Goal: Task Accomplishment & Management: Manage account settings

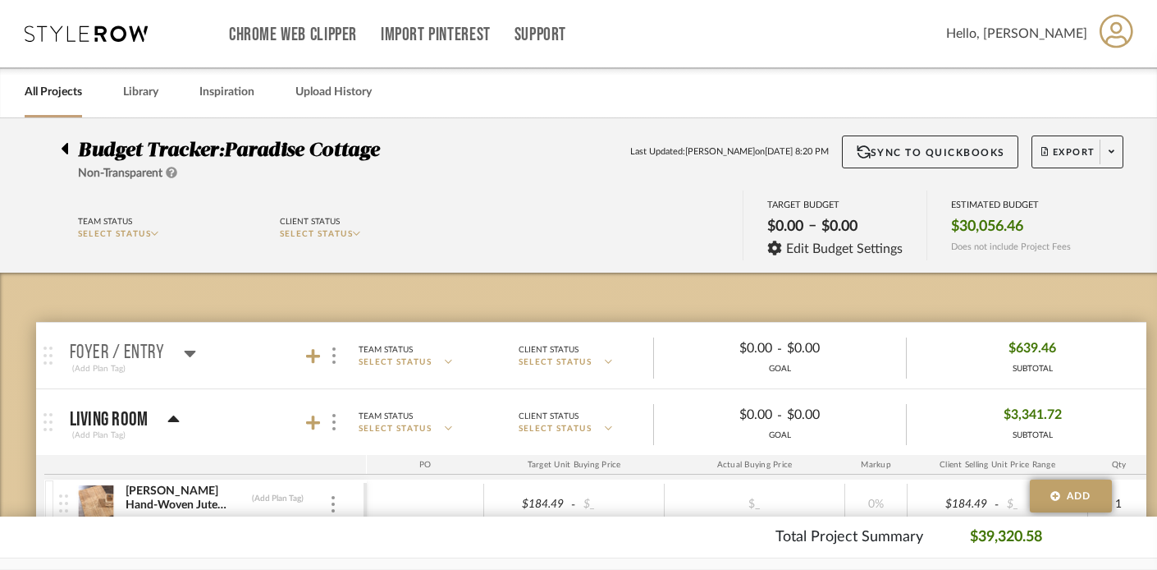
click at [41, 93] on link "All Projects" at bounding box center [53, 92] width 57 height 22
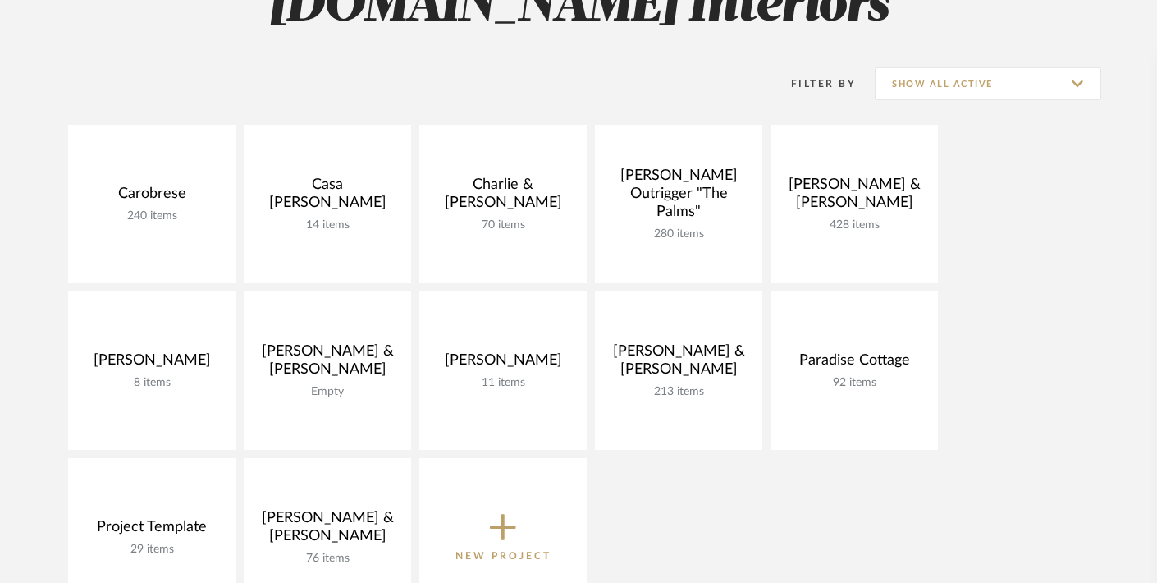
scroll to position [285, 0]
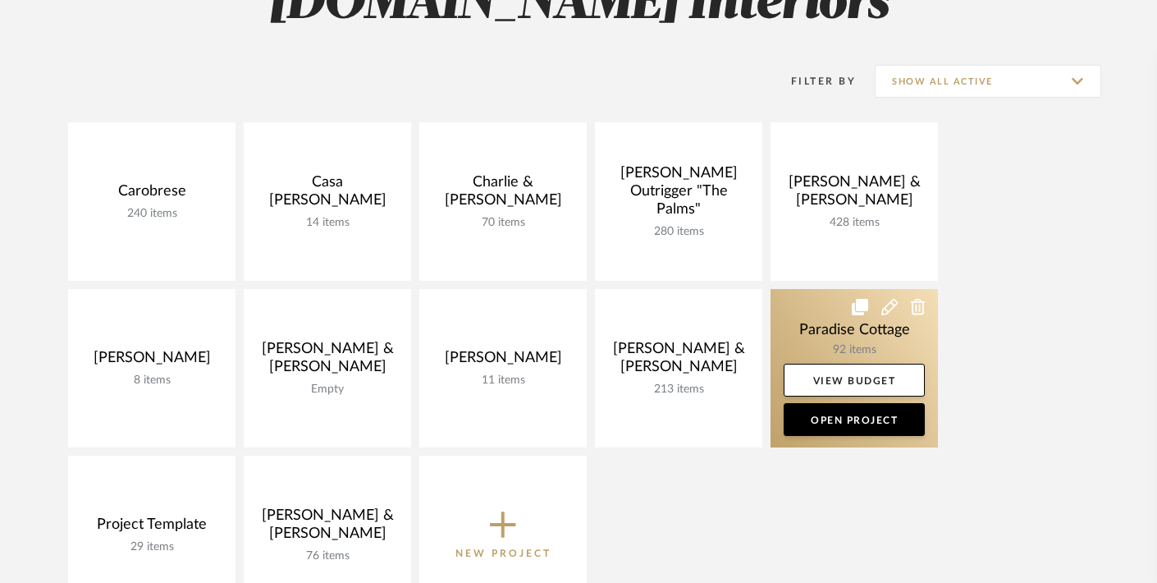
click at [884, 314] on icon at bounding box center [890, 307] width 16 height 16
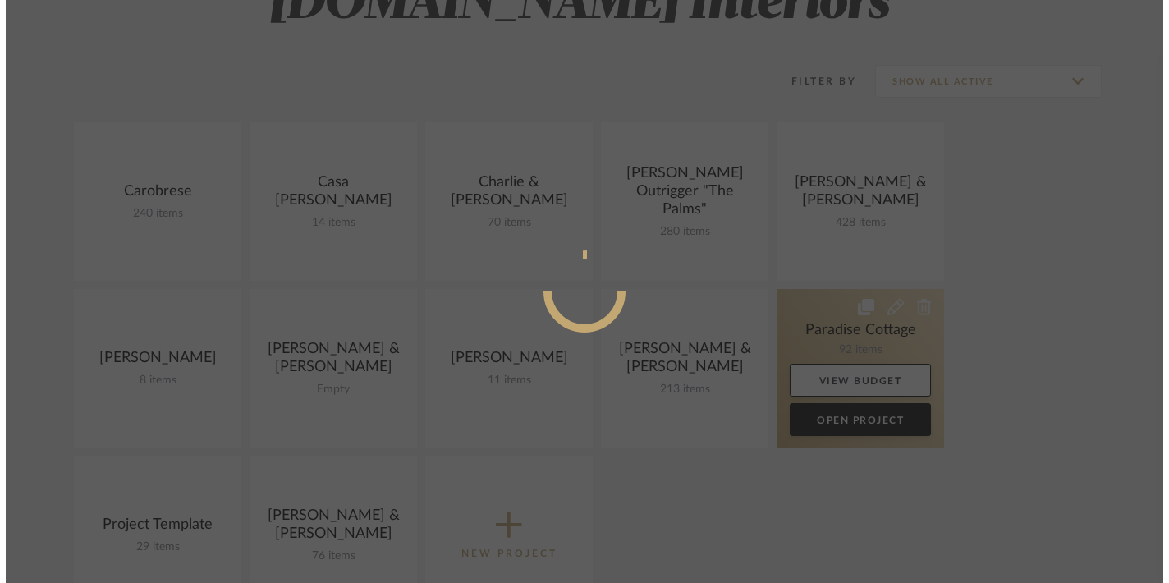
scroll to position [0, 0]
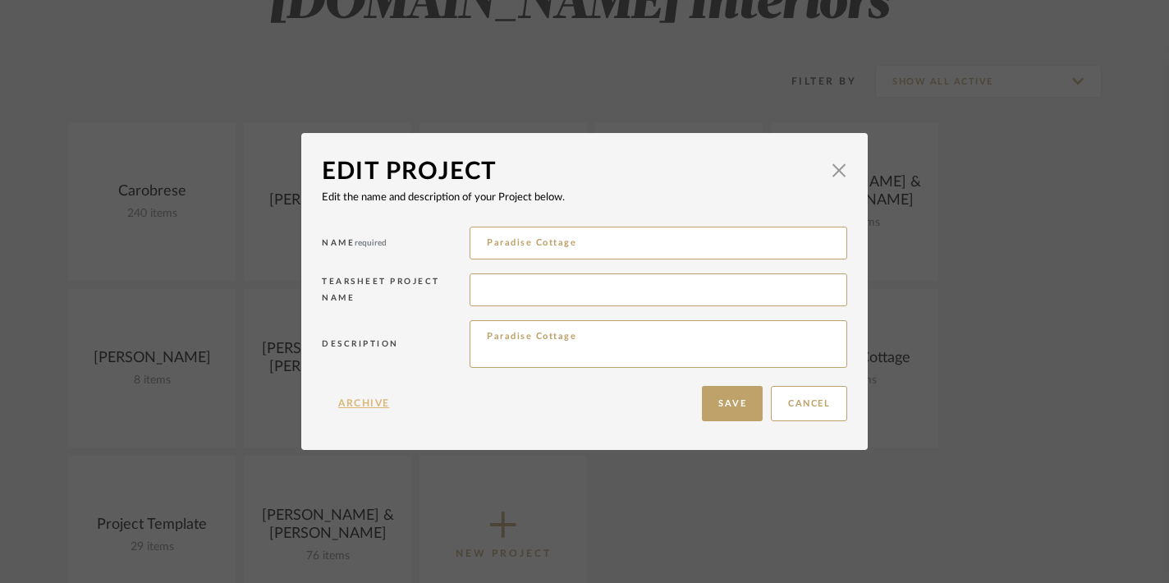
click at [368, 405] on button "Archive" at bounding box center [364, 403] width 85 height 35
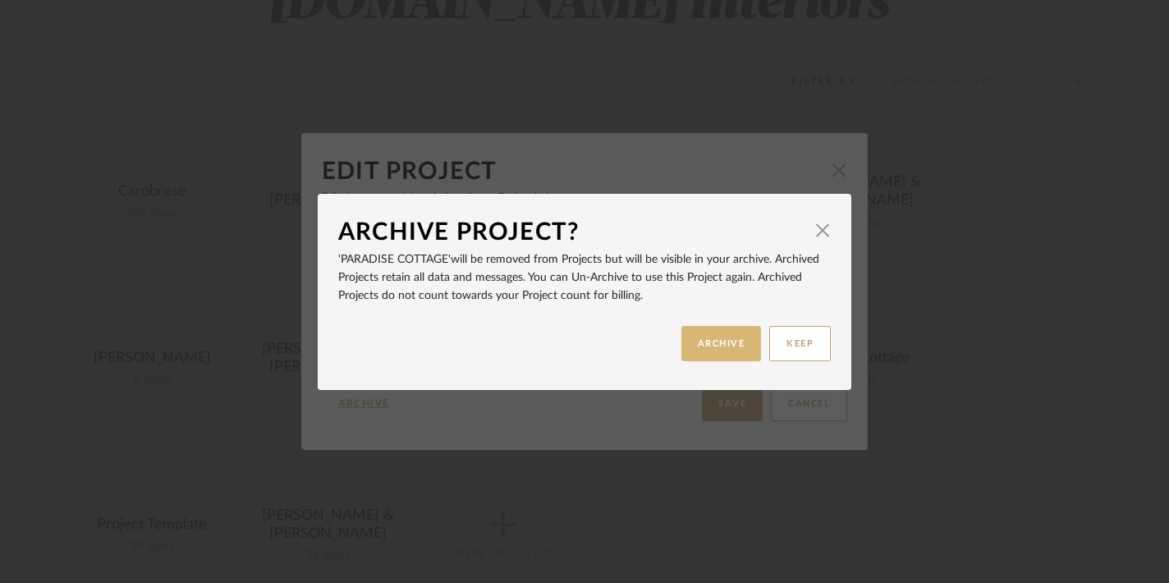
click at [697, 346] on button "ARCHIVE" at bounding box center [721, 343] width 80 height 35
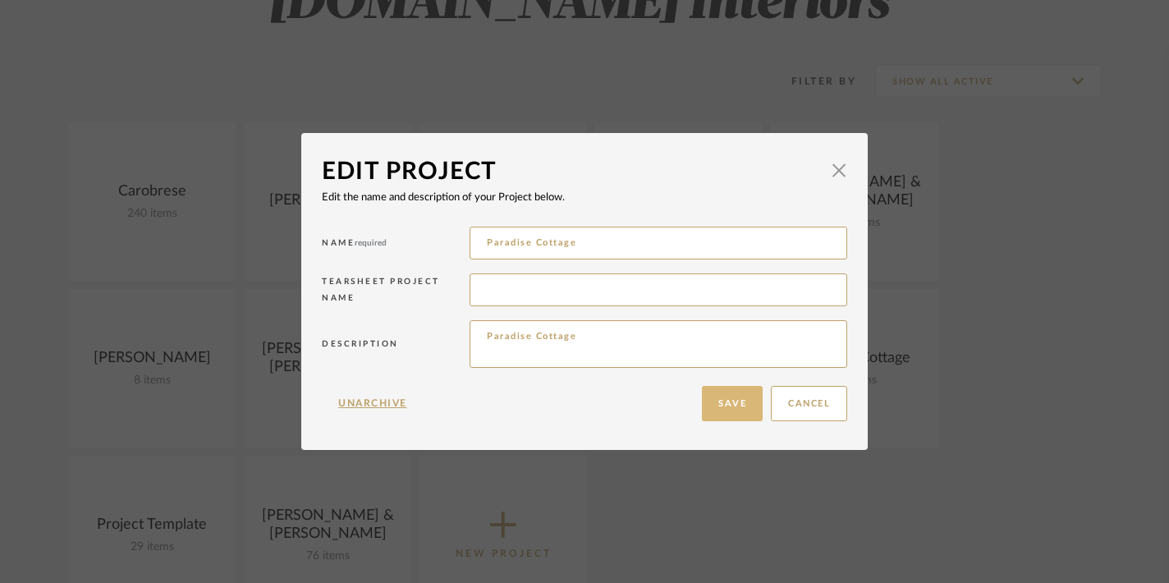
click at [714, 413] on button "Save" at bounding box center [732, 403] width 61 height 35
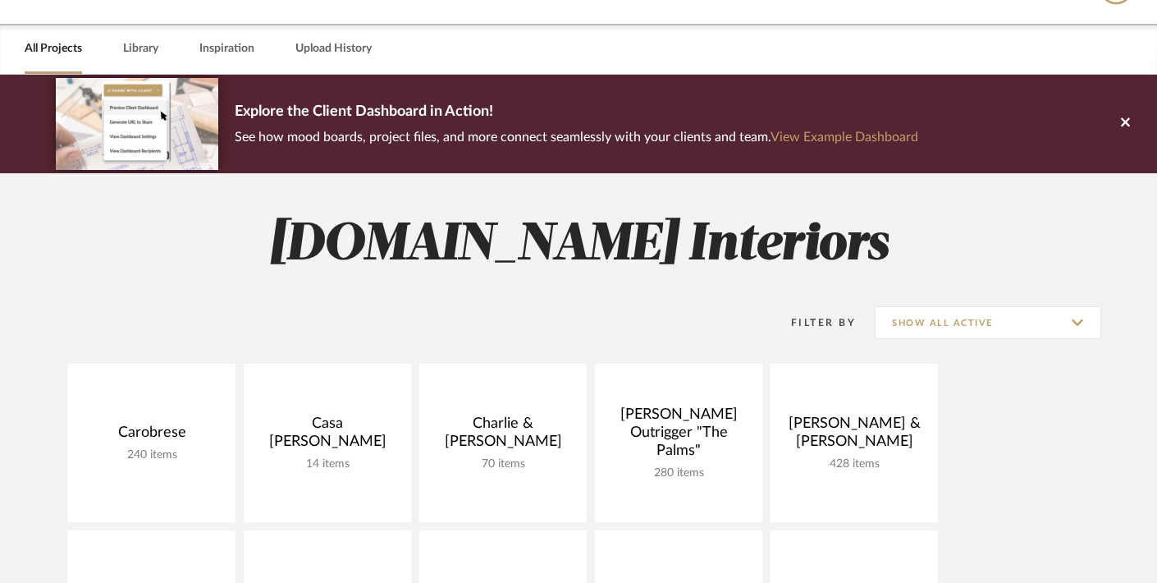
scroll to position [11, 0]
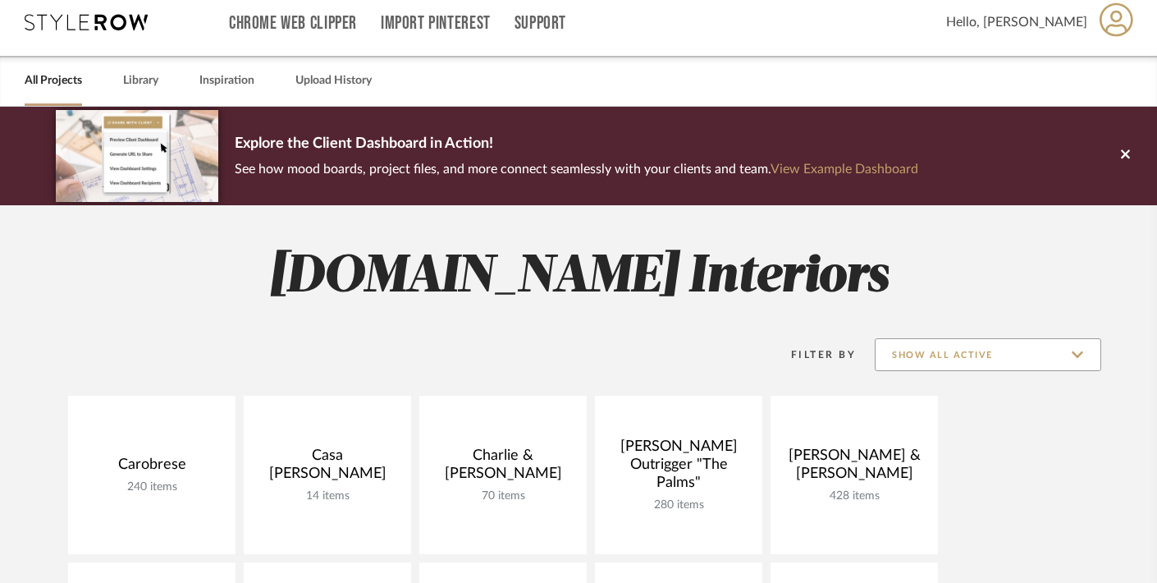
click at [1042, 359] on input "Show All Active" at bounding box center [988, 354] width 227 height 33
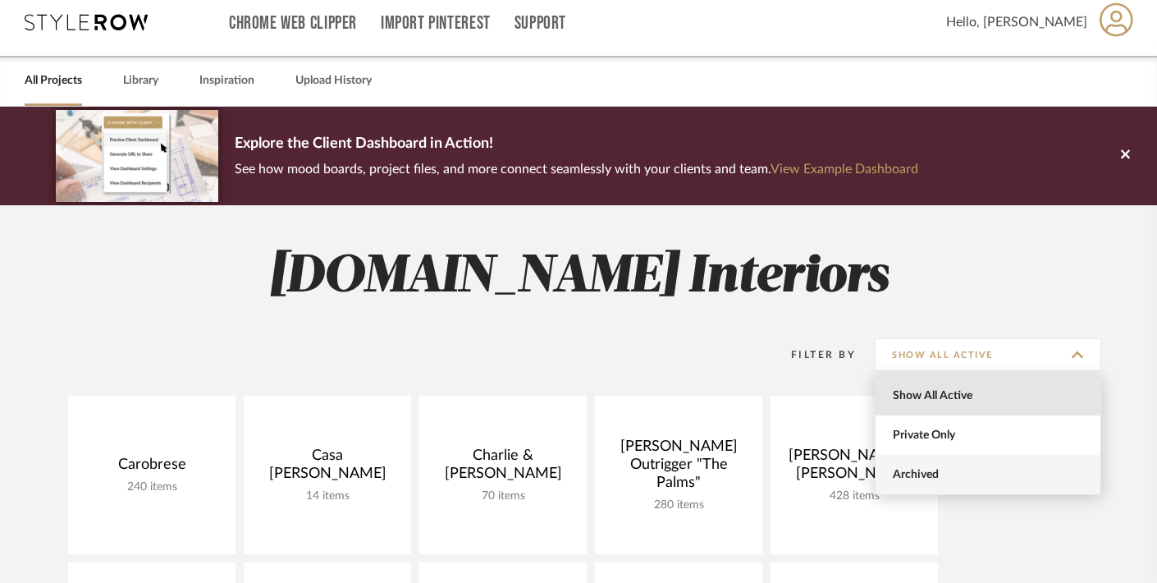
click at [952, 479] on span "Archived" at bounding box center [990, 475] width 195 height 14
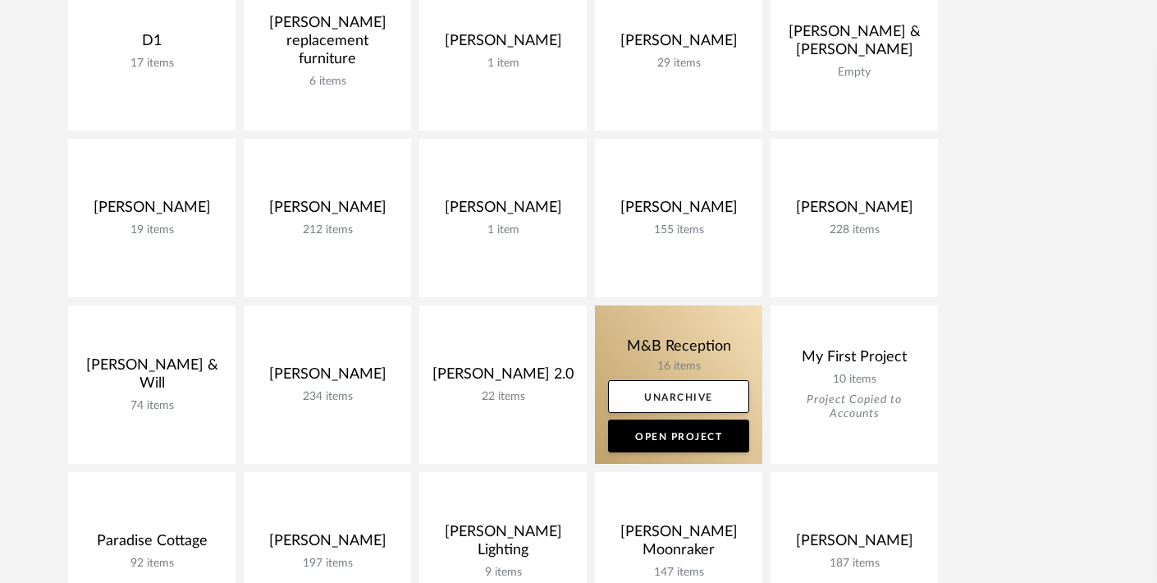
scroll to position [607, 0]
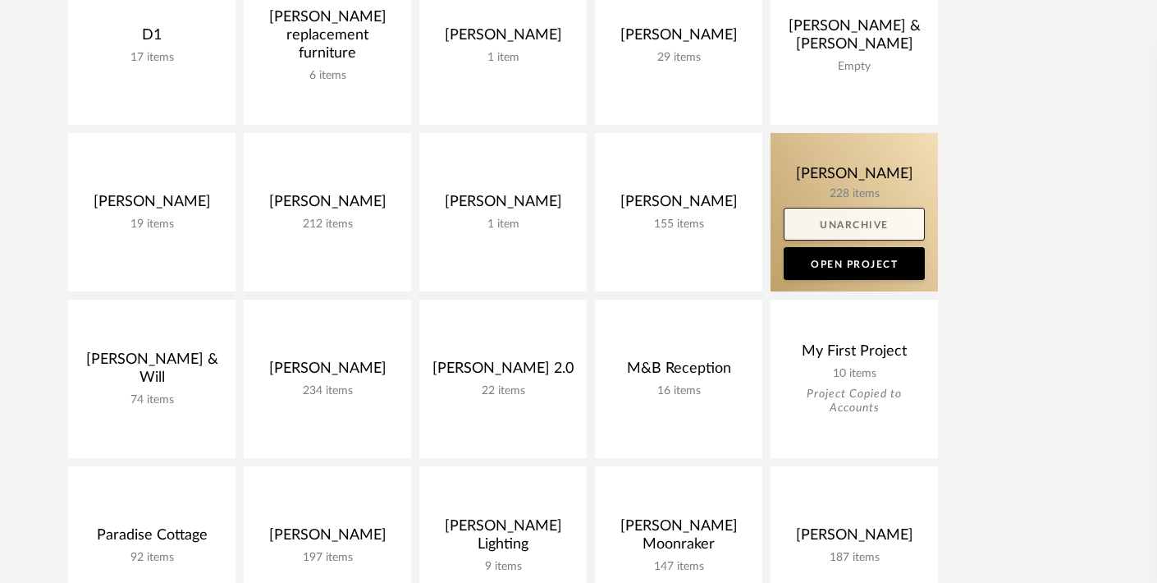
click at [872, 220] on link "Unarchive" at bounding box center [854, 224] width 141 height 33
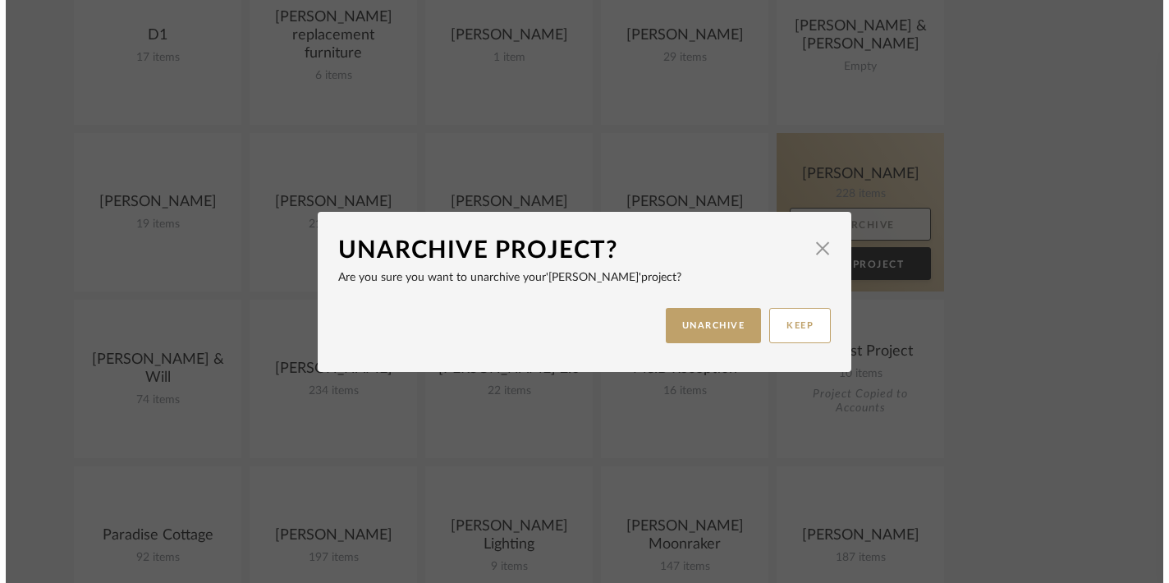
scroll to position [0, 0]
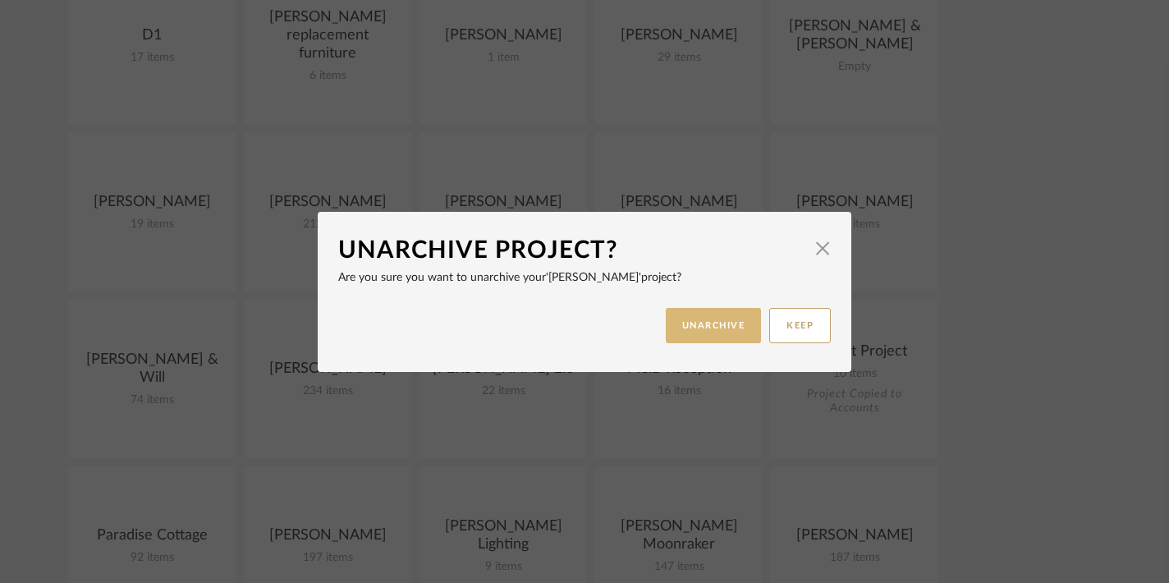
click at [694, 321] on button "UNARCHIVE" at bounding box center [714, 325] width 96 height 35
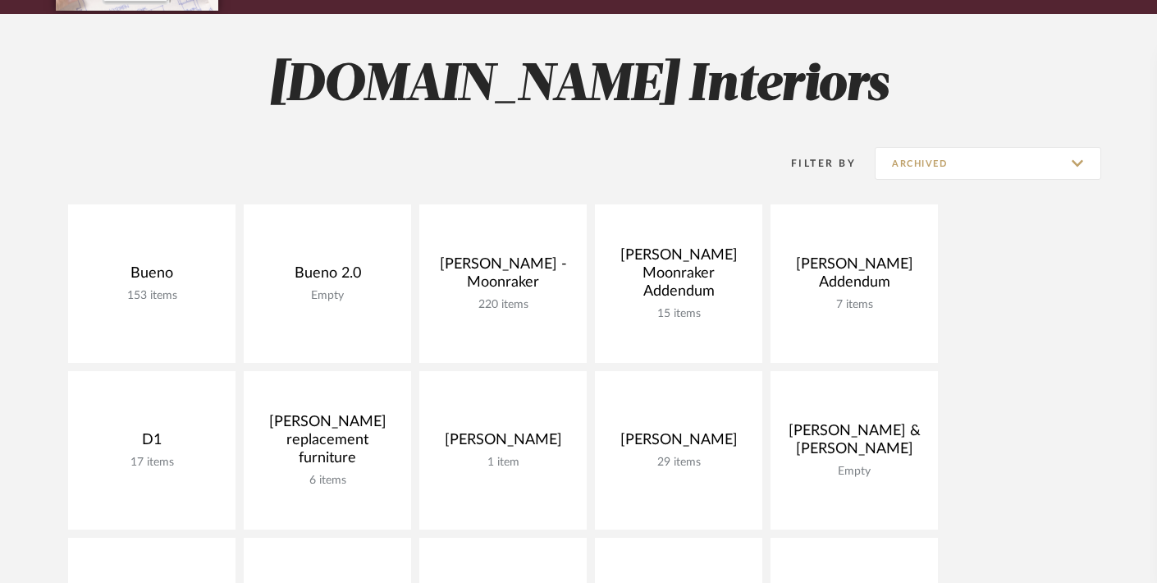
scroll to position [21, 0]
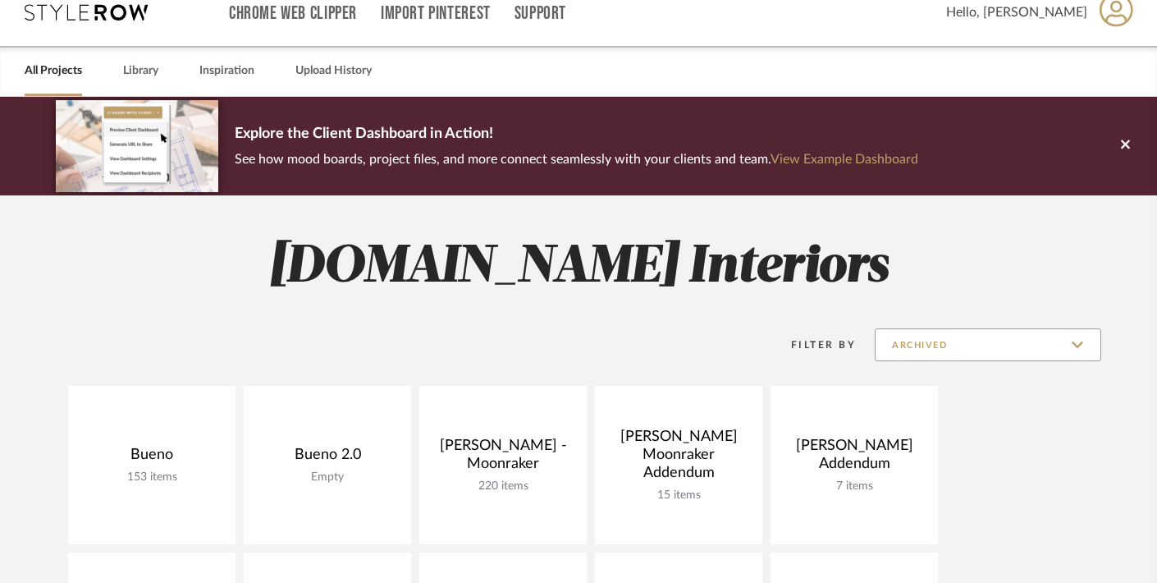
click at [970, 334] on input "Archived" at bounding box center [988, 344] width 227 height 33
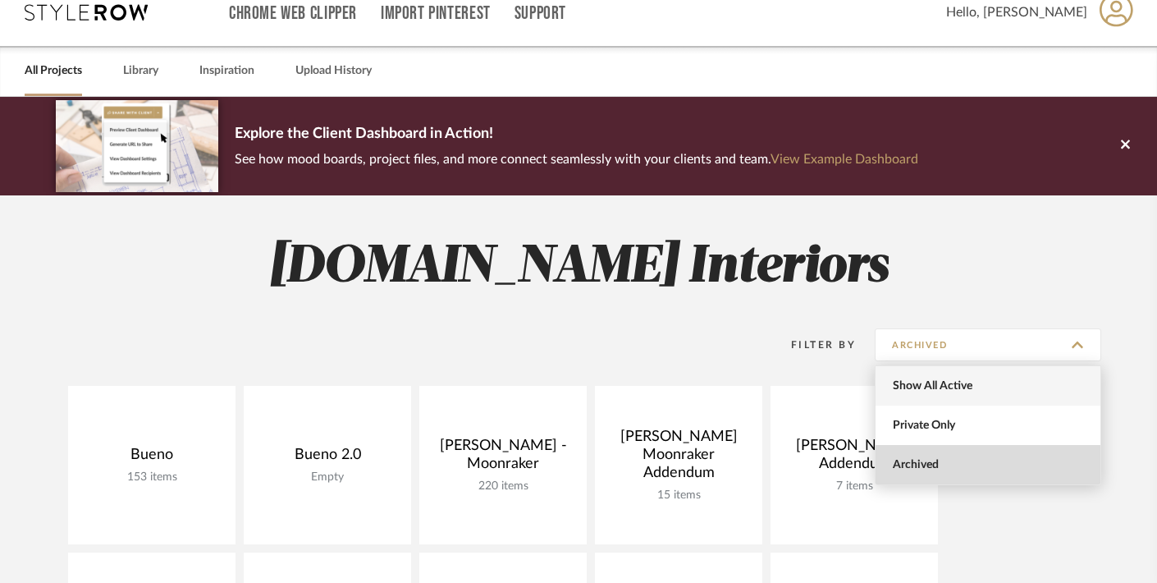
drag, startPoint x: 950, startPoint y: 422, endPoint x: 966, endPoint y: 391, distance: 34.9
click at [966, 392] on div "Show All Active Private Only Archived" at bounding box center [988, 425] width 227 height 120
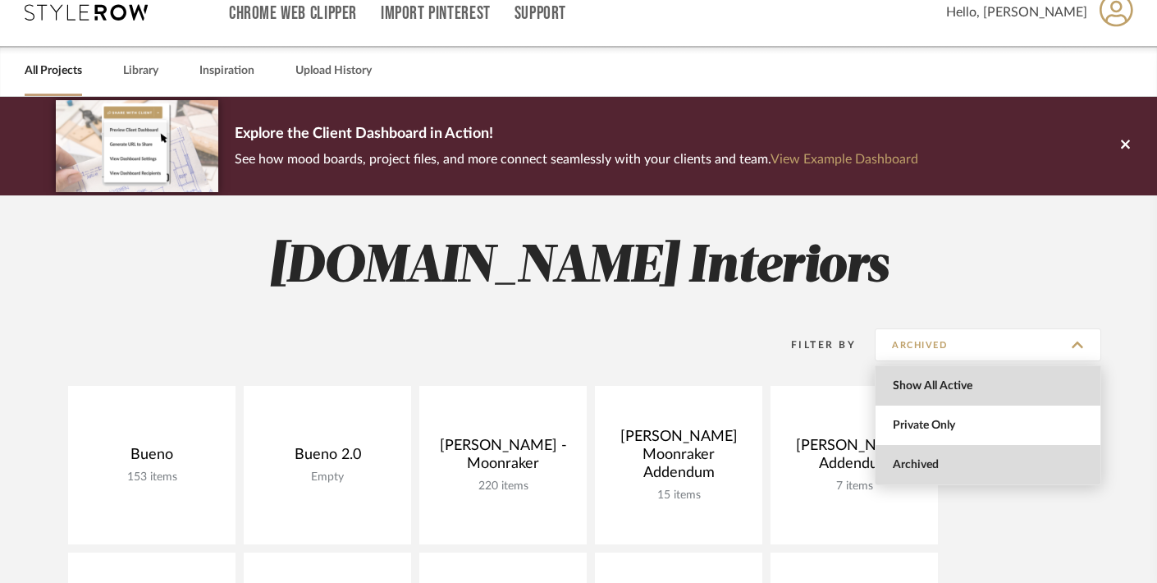
click at [966, 391] on span "Show All Active" at bounding box center [990, 386] width 195 height 14
type input "Show All Active"
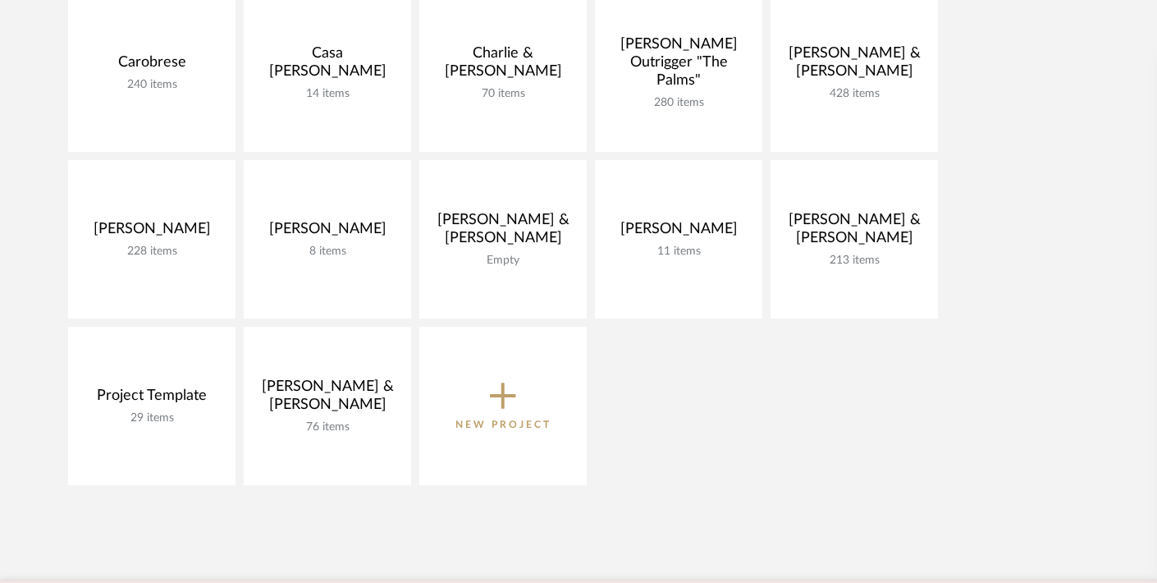
scroll to position [427, 0]
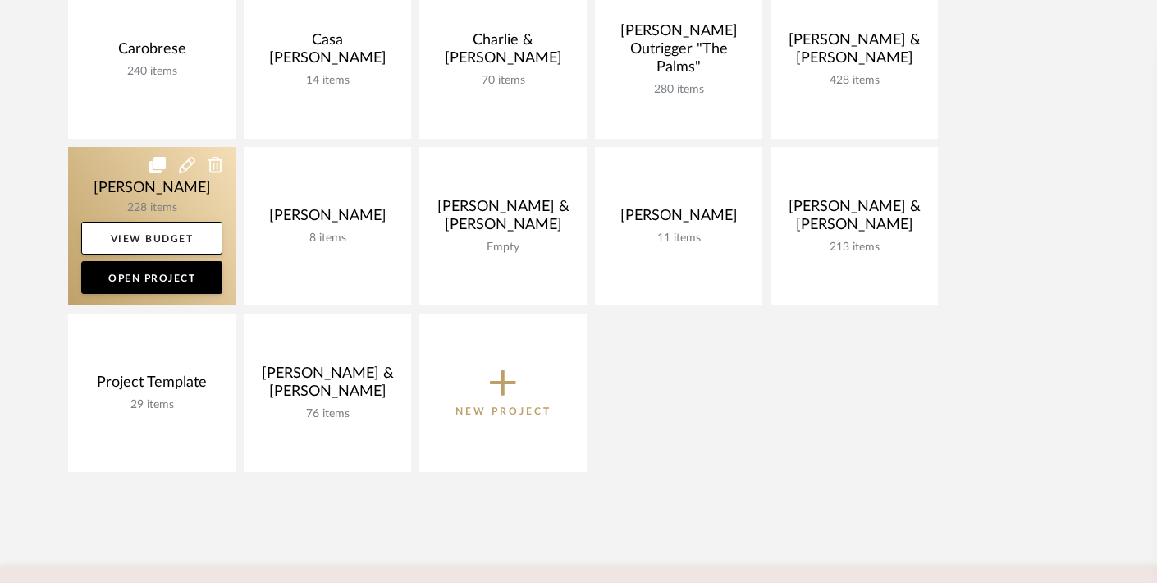
click at [184, 167] on icon at bounding box center [187, 165] width 16 height 16
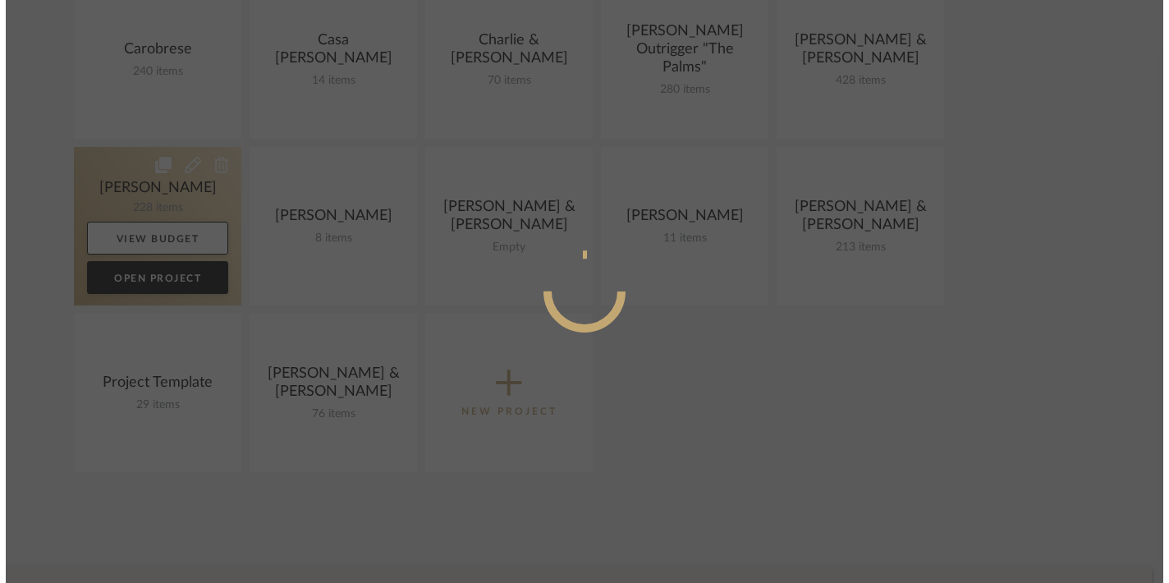
scroll to position [0, 0]
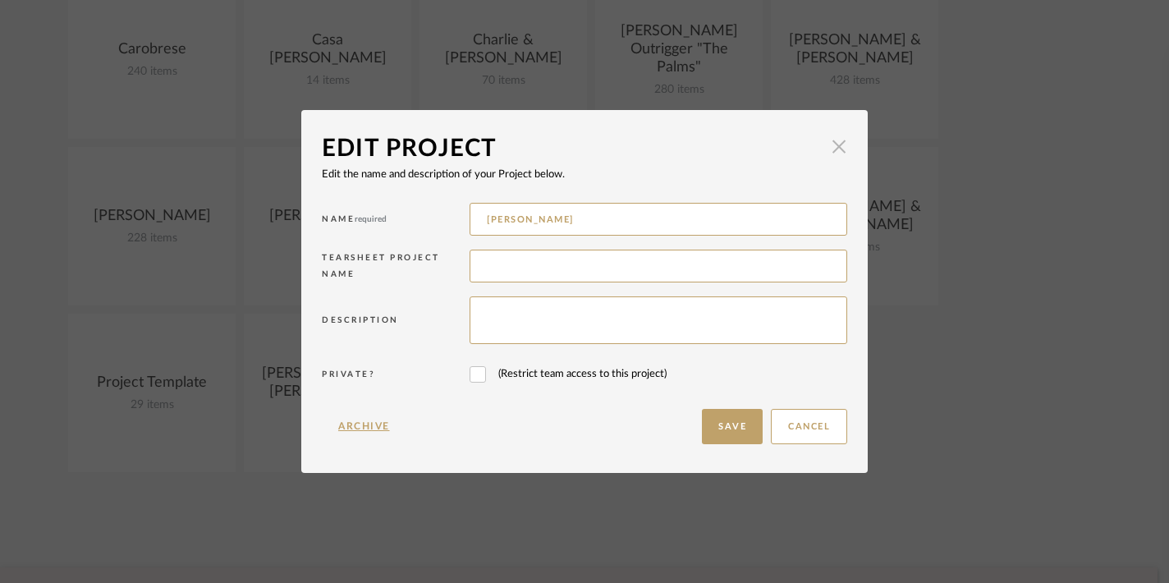
click at [831, 149] on span "button" at bounding box center [838, 147] width 33 height 33
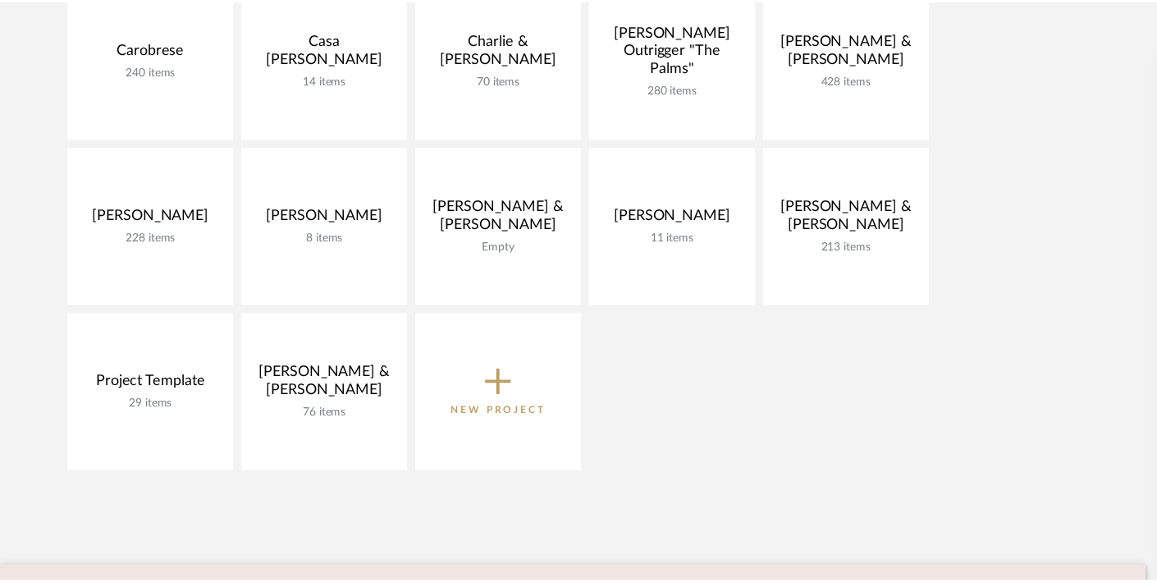
scroll to position [427, 0]
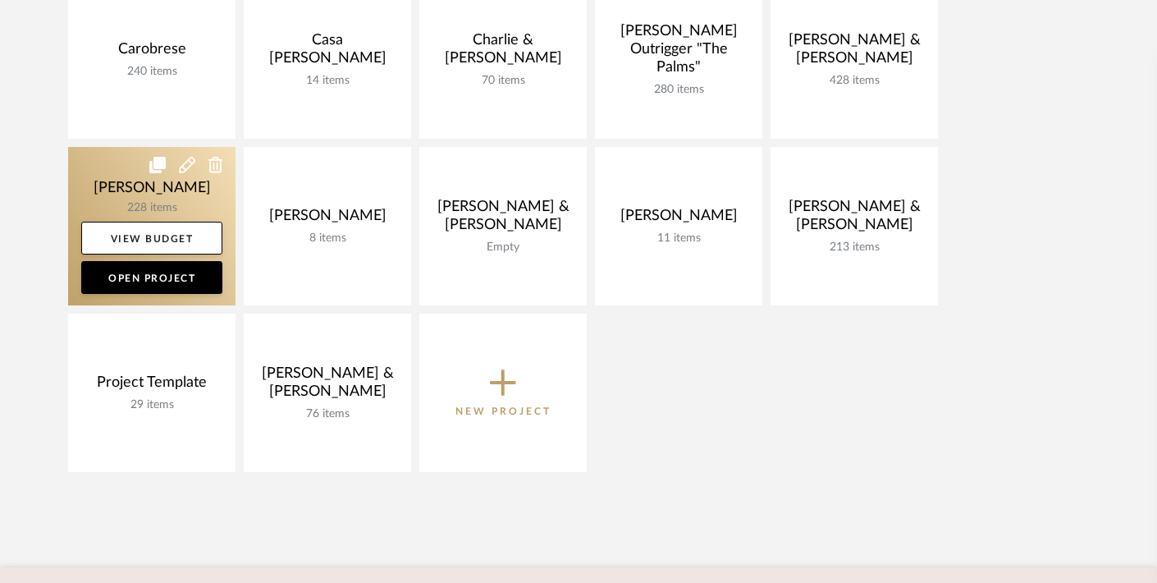
drag, startPoint x: 181, startPoint y: 334, endPoint x: 147, endPoint y: 185, distance: 153.3
click at [147, 185] on div "Carobrese 240 items View Budget Open Project Casa Brisa Refresh 14 items View B…" at bounding box center [578, 230] width 1157 height 500
click at [158, 159] on icon at bounding box center [157, 165] width 16 height 16
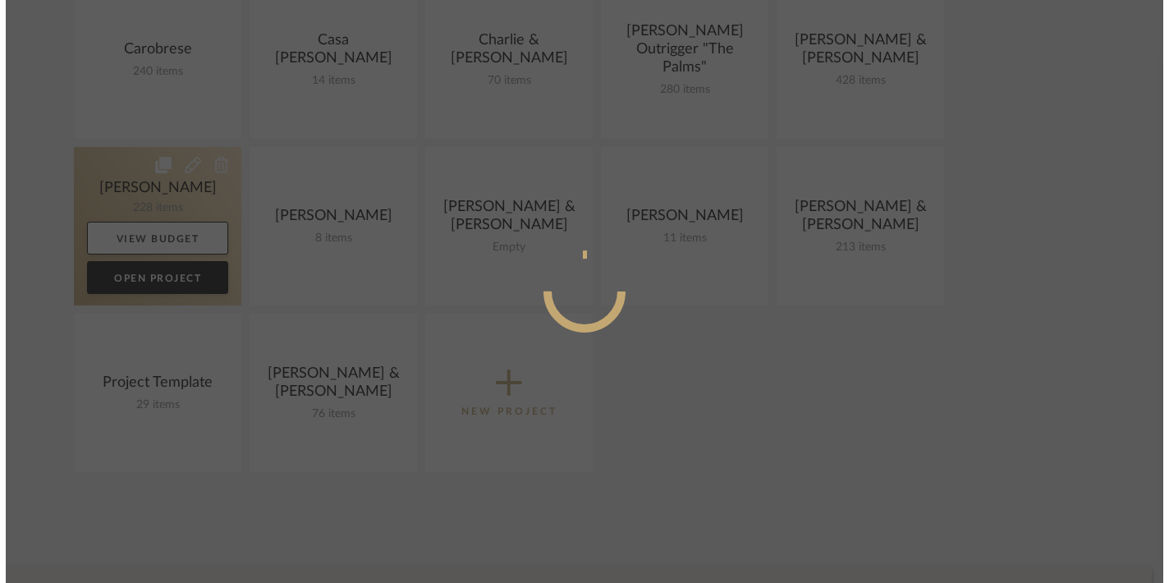
scroll to position [0, 0]
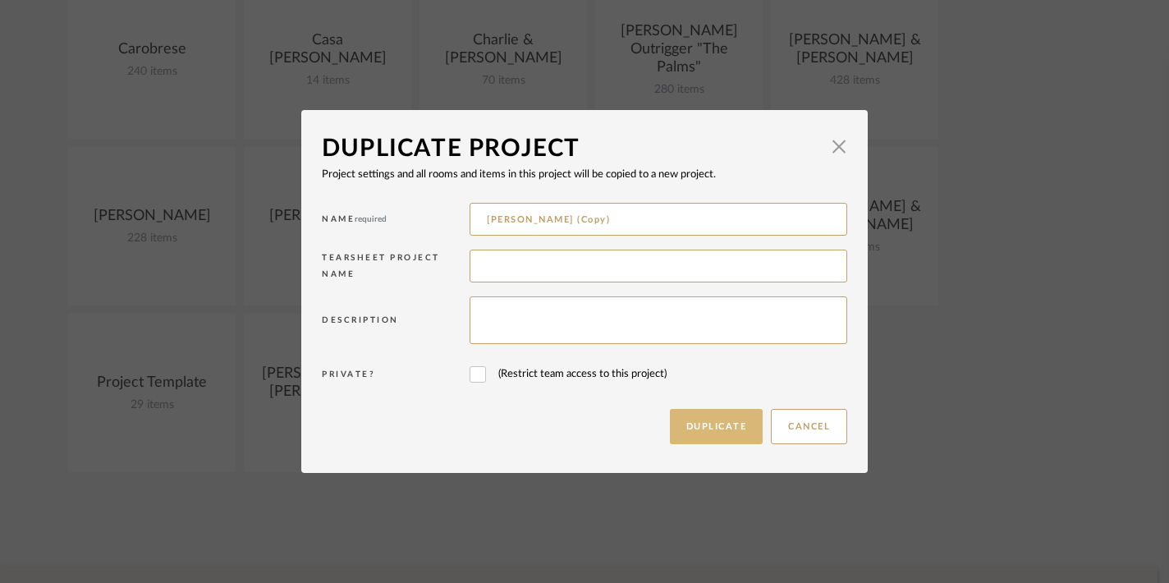
click at [712, 426] on button "Duplicate" at bounding box center [717, 426] width 94 height 35
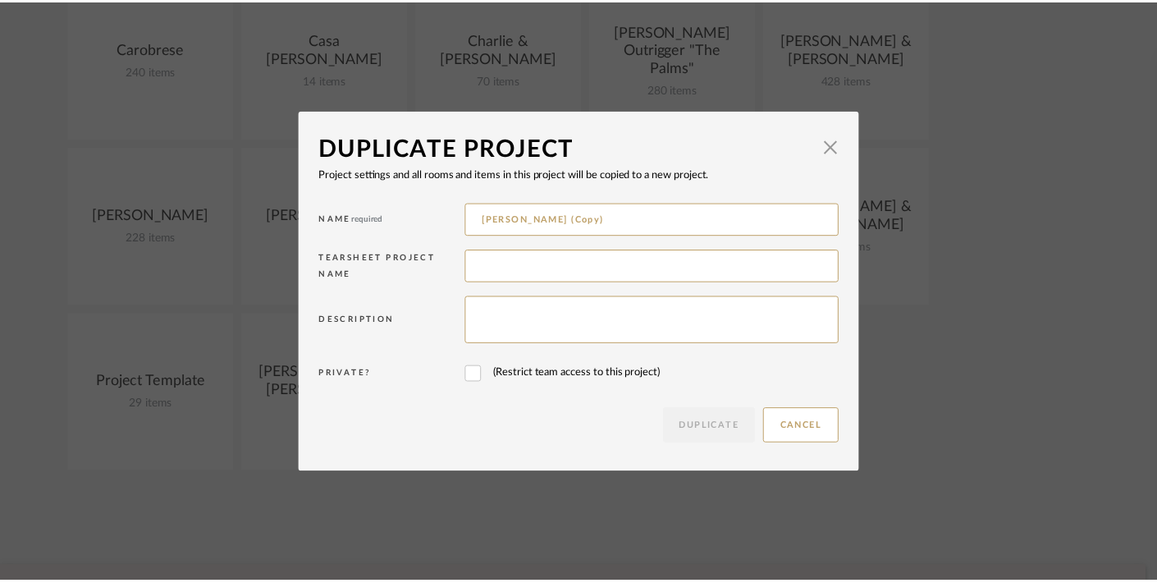
scroll to position [427, 0]
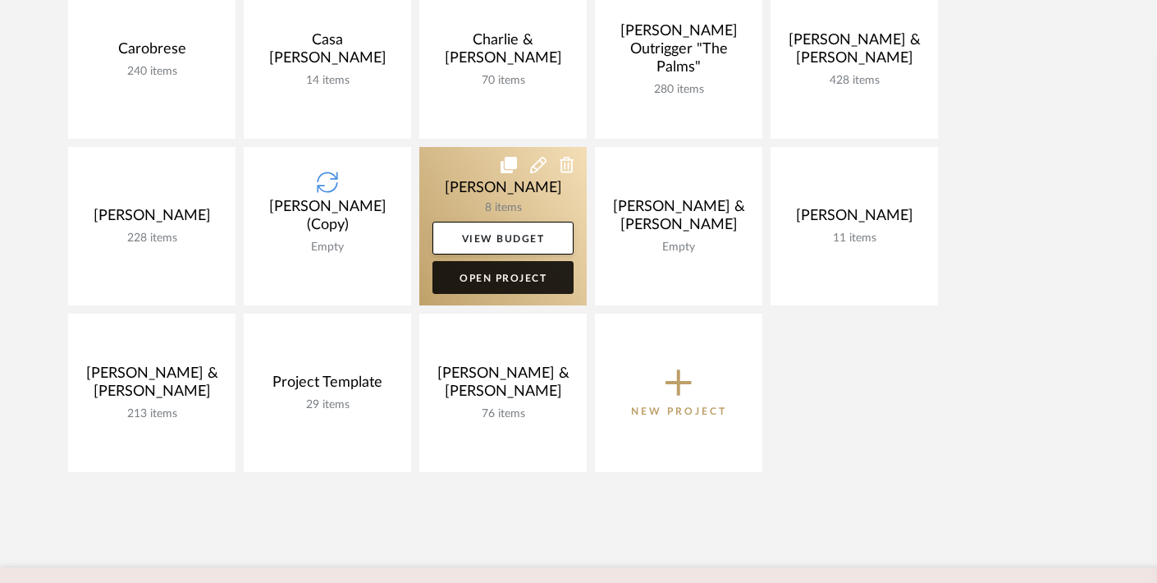
click at [528, 273] on link "Open Project" at bounding box center [503, 277] width 141 height 33
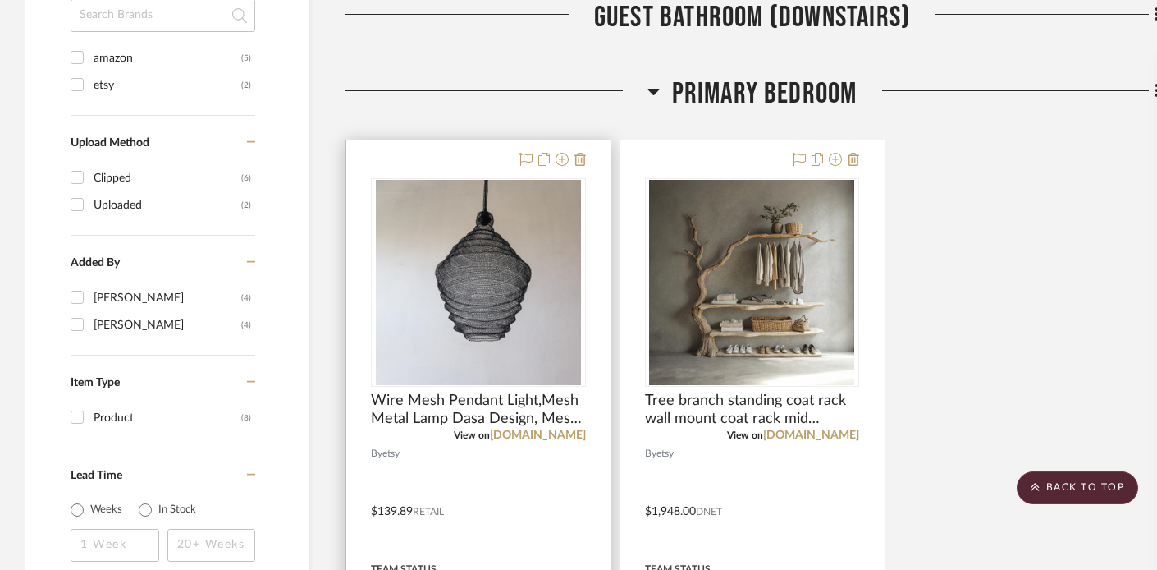
scroll to position [1099, 0]
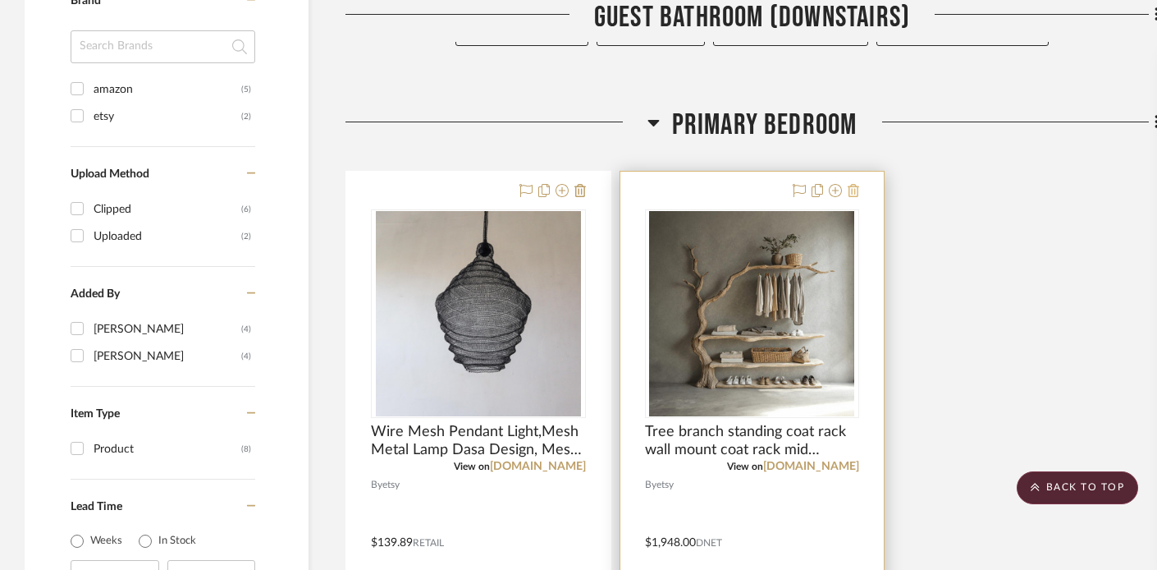
click at [853, 190] on icon at bounding box center [853, 190] width 11 height 13
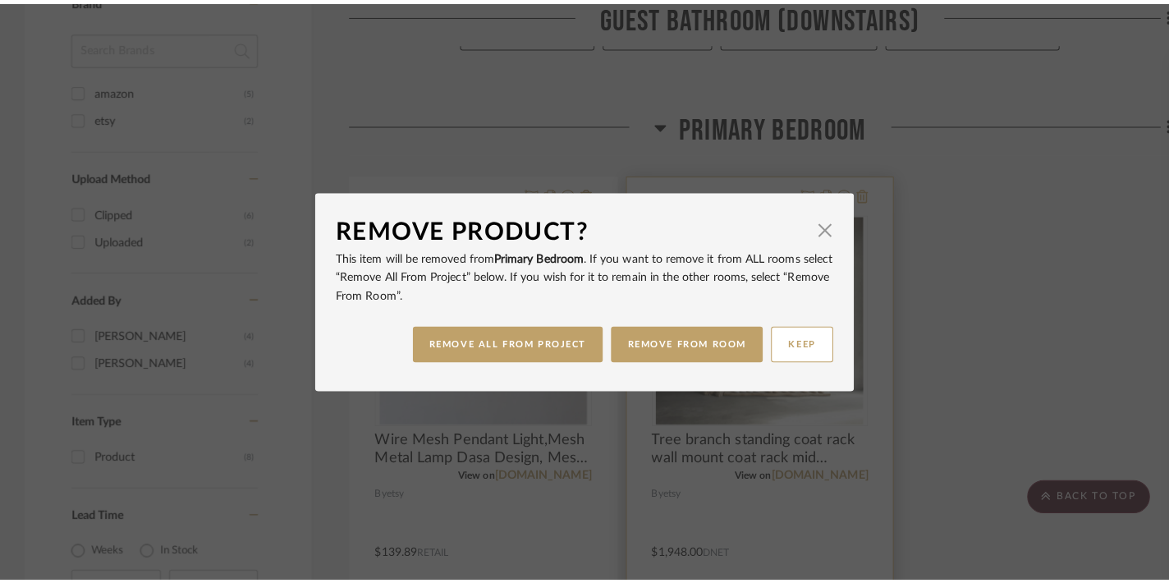
scroll to position [0, 0]
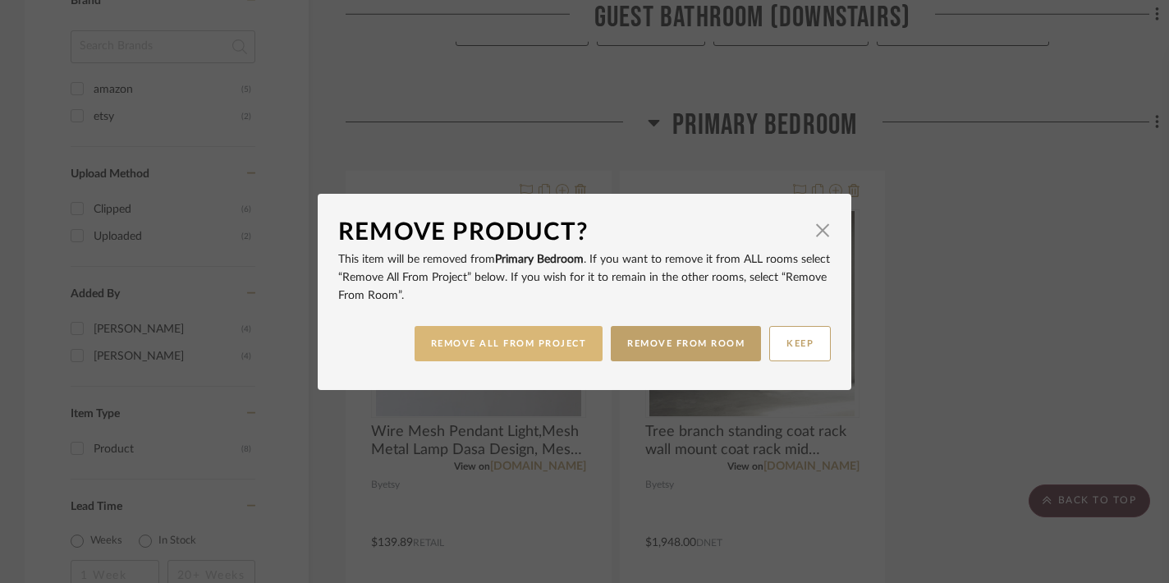
click at [528, 337] on button "REMOVE ALL FROM PROJECT" at bounding box center [509, 343] width 189 height 35
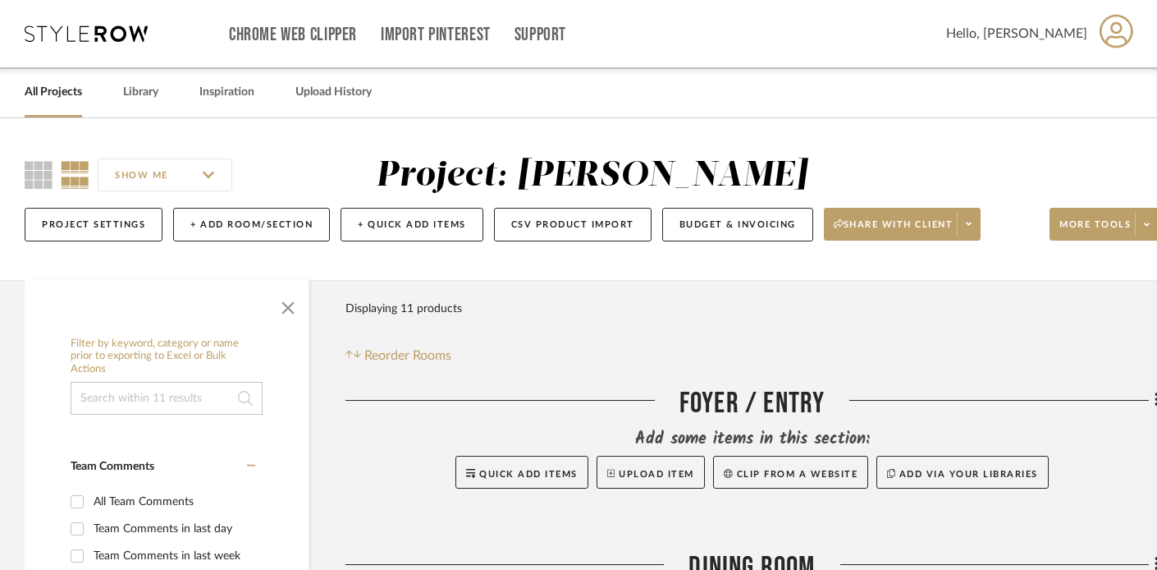
click at [29, 100] on link "All Projects" at bounding box center [53, 92] width 57 height 22
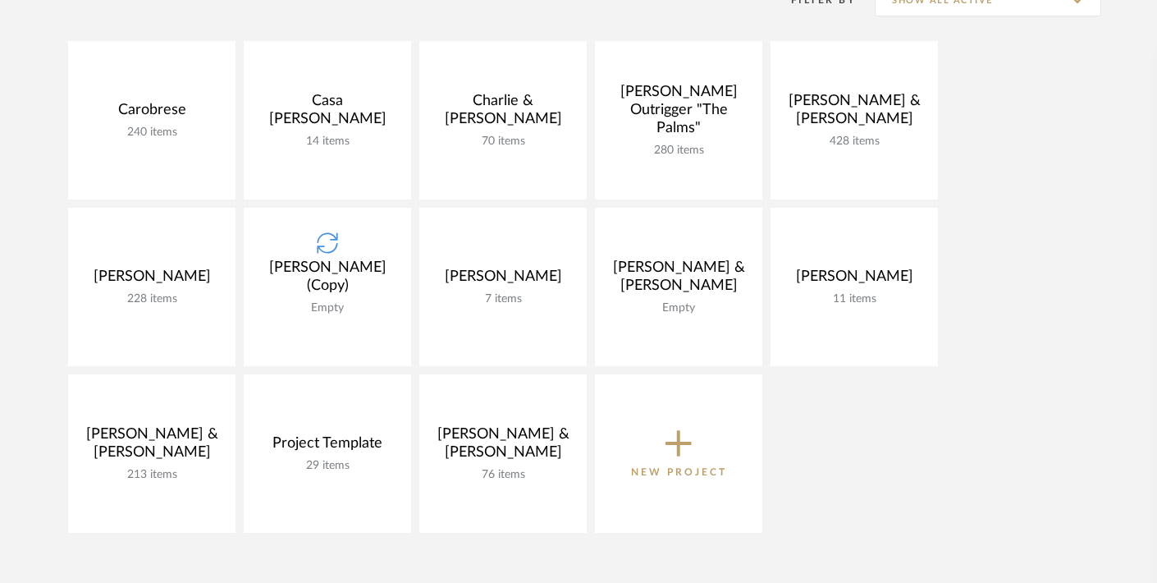
scroll to position [370, 0]
